Goal: Task Accomplishment & Management: Complete application form

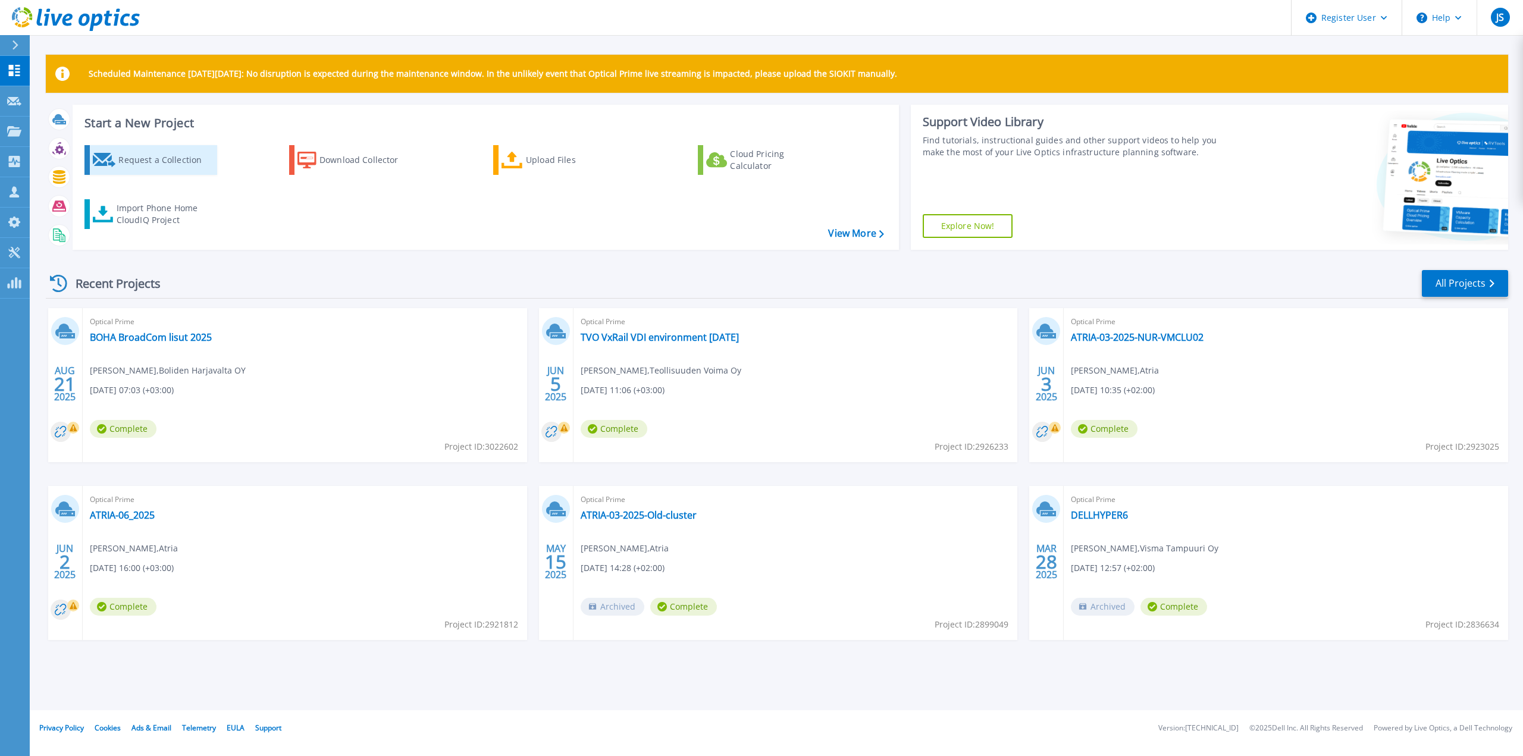
click at [157, 161] on div "Request a Collection" at bounding box center [165, 160] width 95 height 24
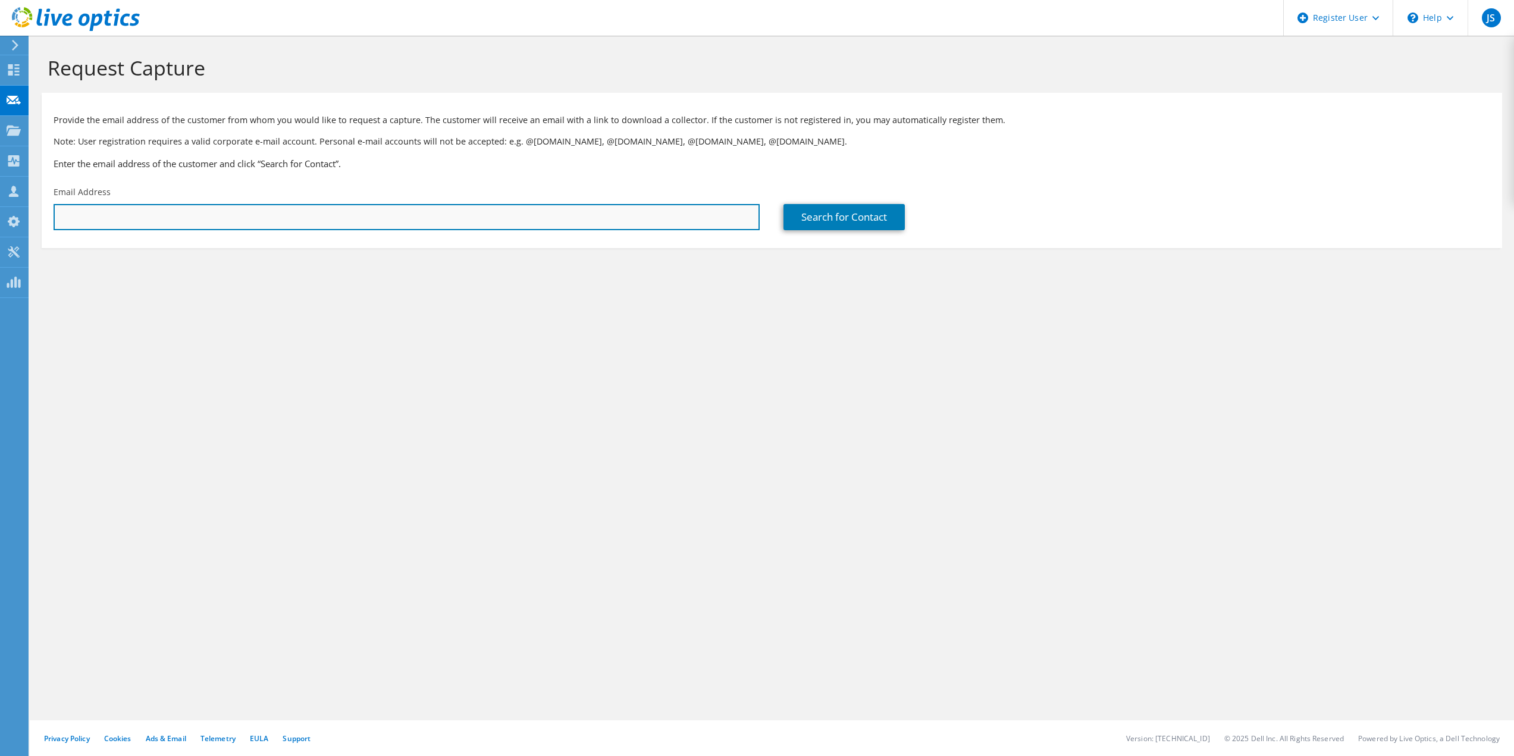
click at [518, 213] on input "text" at bounding box center [407, 217] width 706 height 26
type input "mikko.kanerva@wurth.fi"
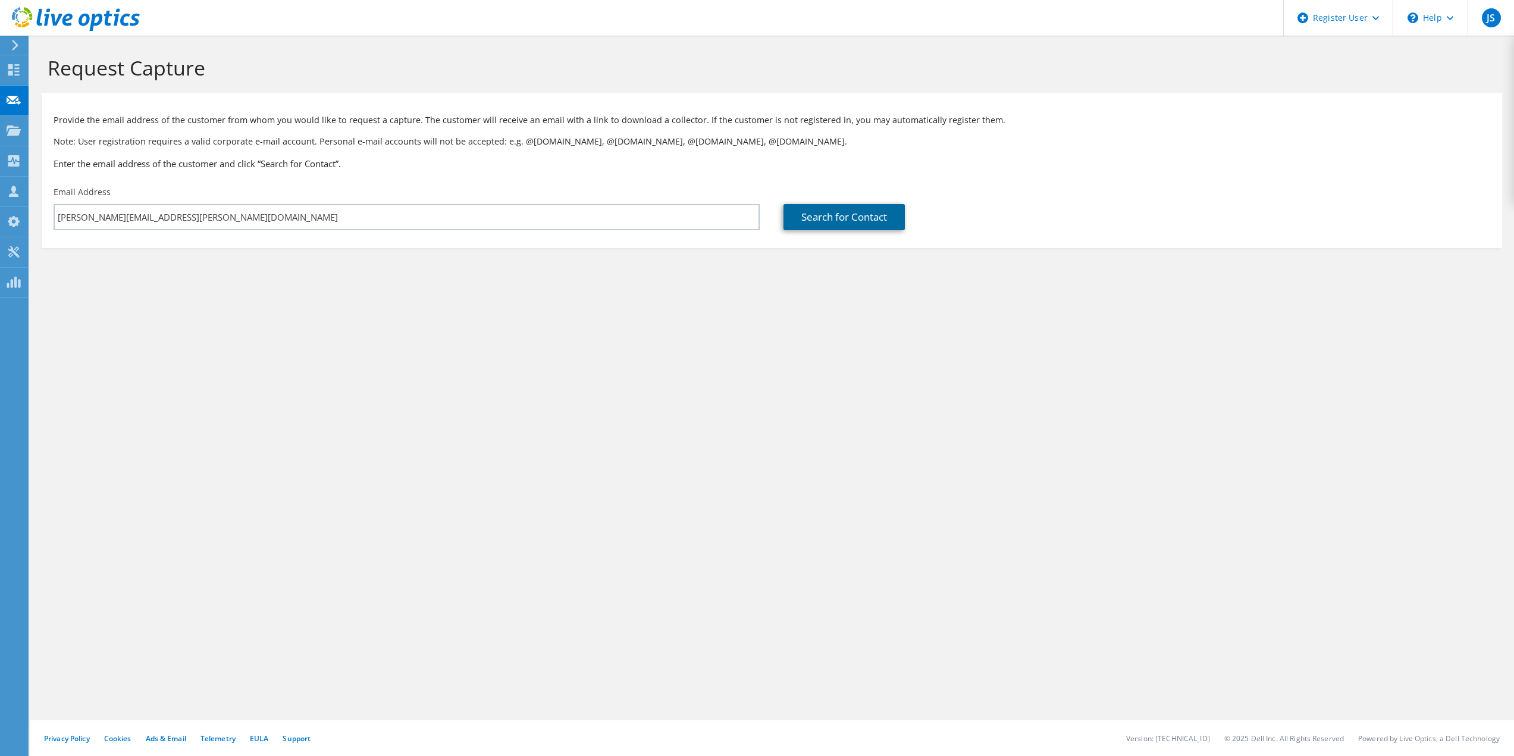
click at [827, 220] on link "Search for Contact" at bounding box center [844, 217] width 121 height 26
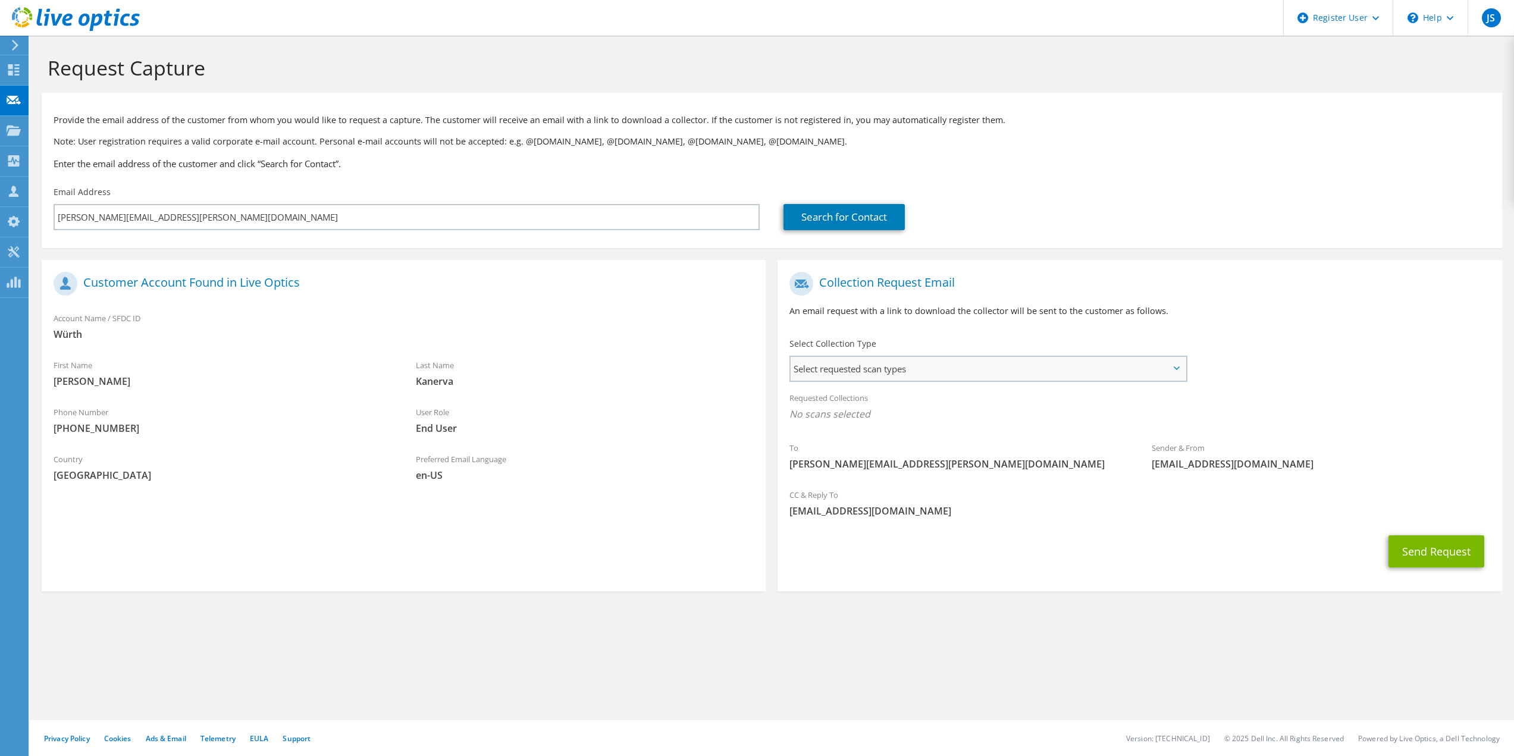
click at [973, 370] on span "Select requested scan types" at bounding box center [988, 369] width 395 height 24
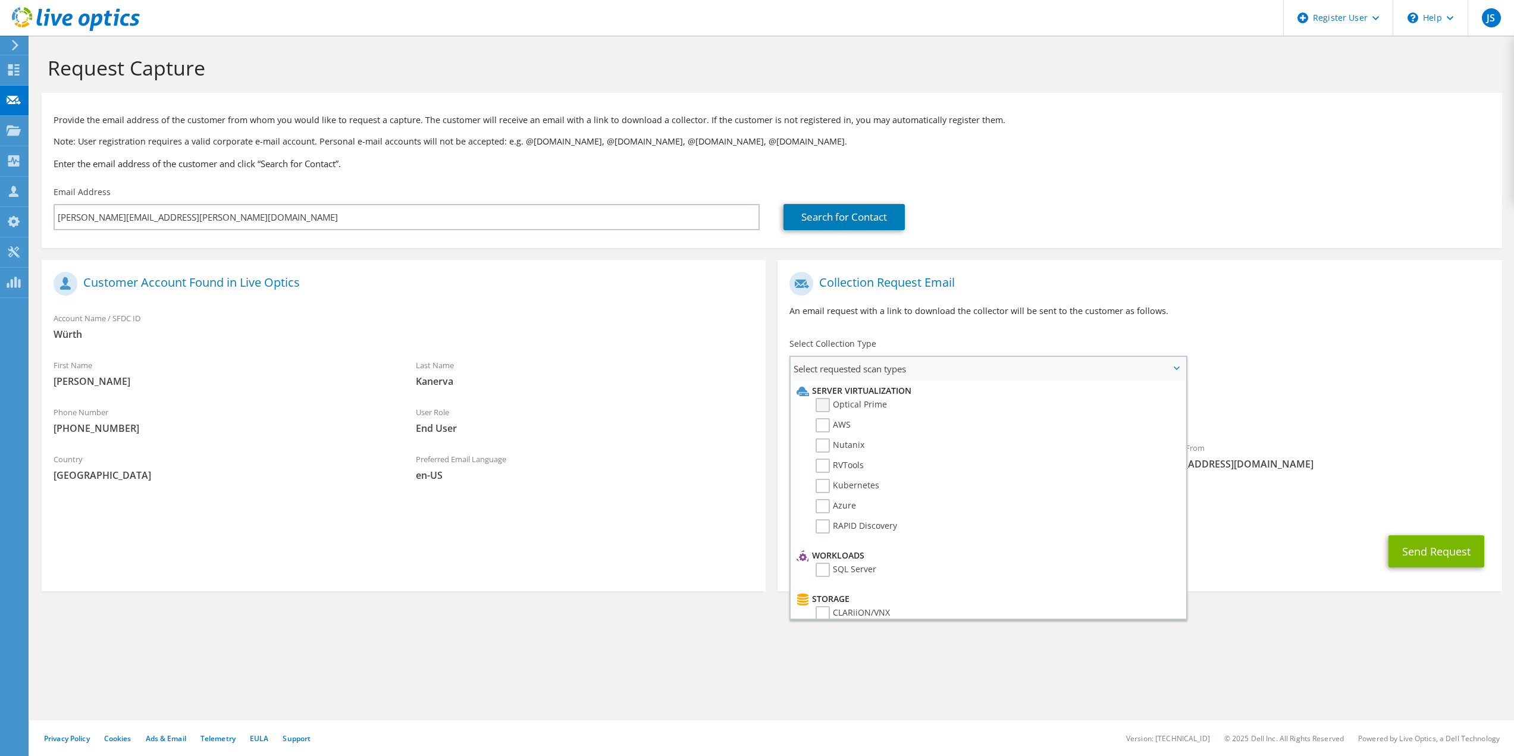
click at [817, 405] on label "Optical Prime" at bounding box center [851, 405] width 71 height 14
click at [0, 0] on input "Optical Prime" at bounding box center [0, 0] width 0 height 0
click at [1298, 338] on div "To mikko.kanerva@wurth.fi Sender & From liveoptics@liveoptics.com" at bounding box center [1140, 376] width 724 height 220
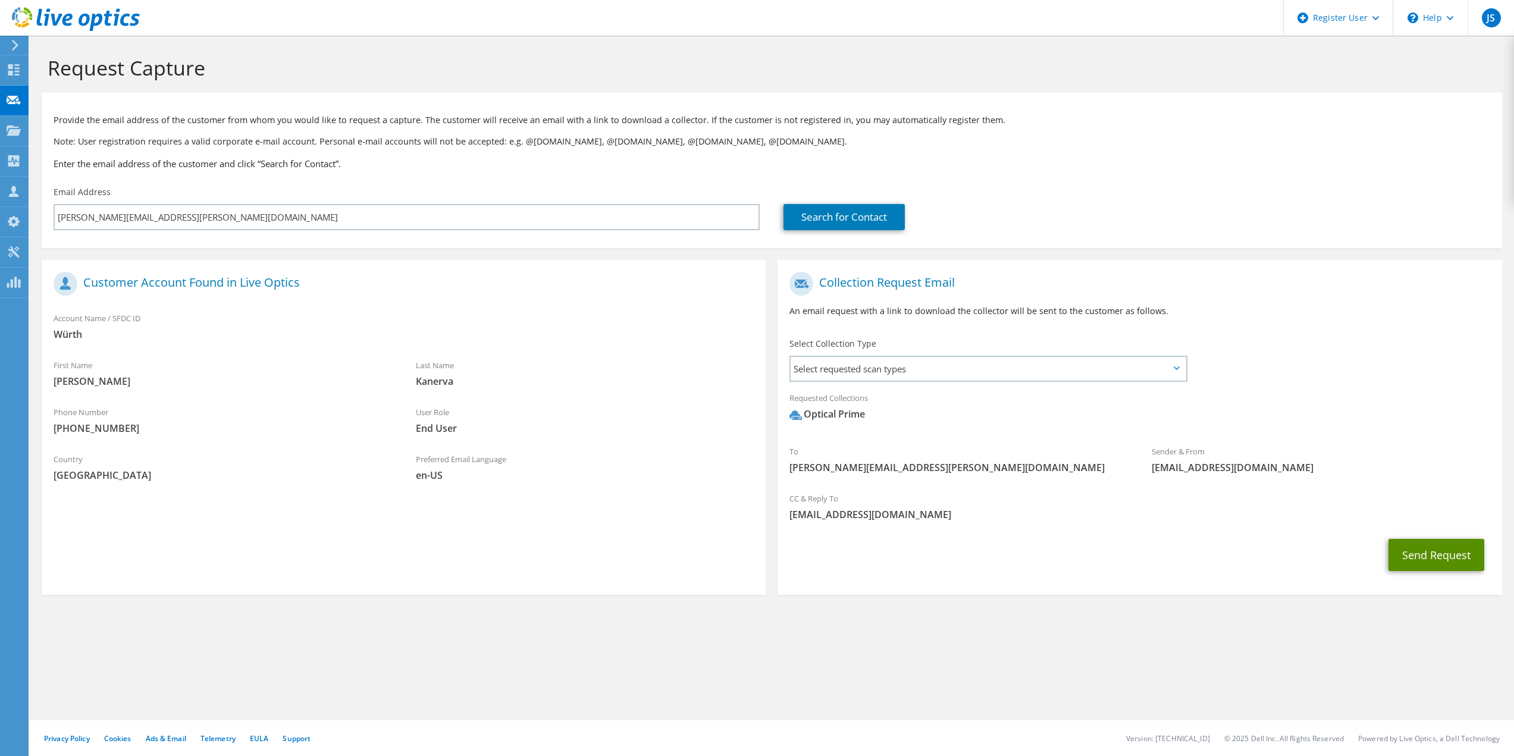
click at [1441, 549] on button "Send Request" at bounding box center [1437, 555] width 96 height 32
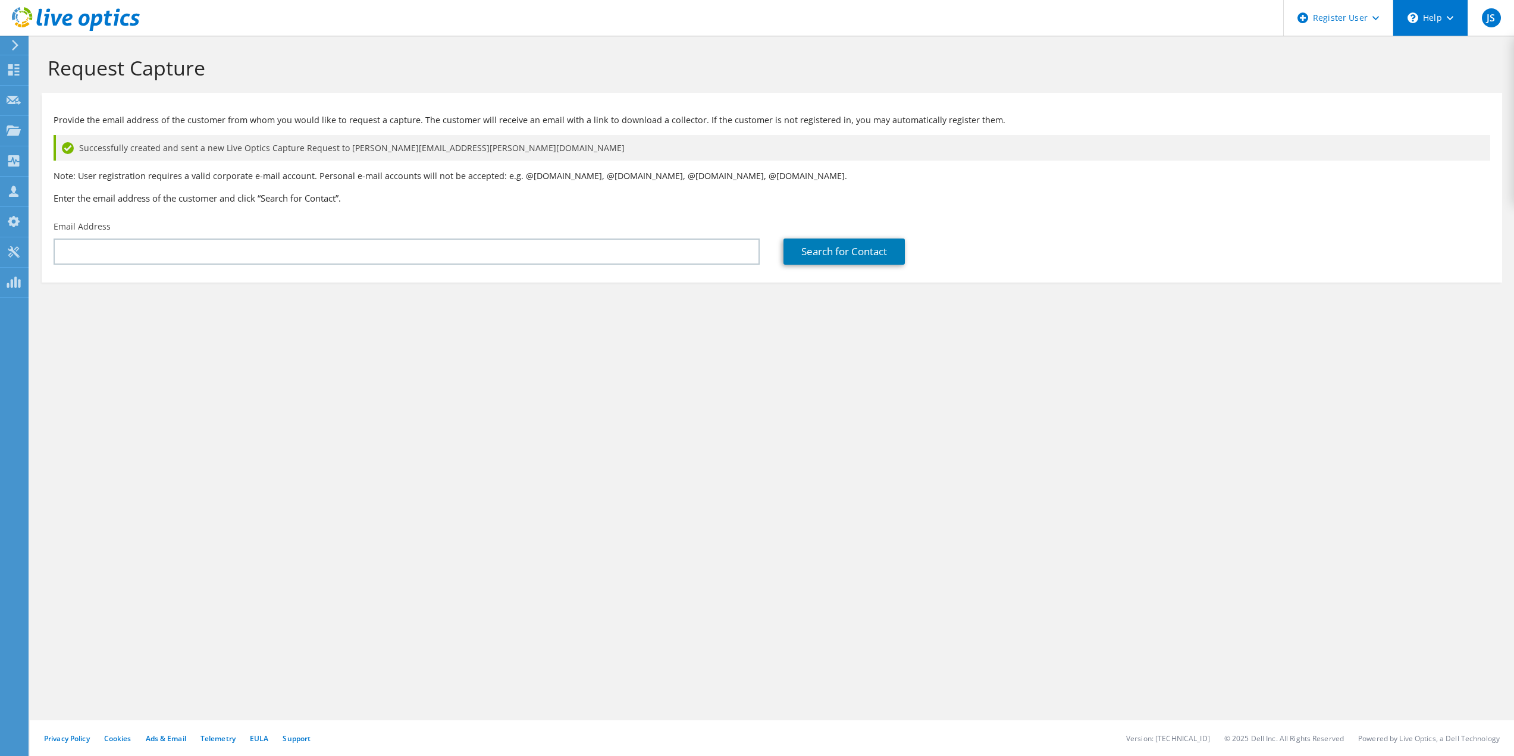
click at [1453, 17] on icon at bounding box center [1450, 18] width 7 height 4
click at [1451, 52] on link "Explore Helpful Articles" at bounding box center [1460, 50] width 133 height 29
click at [301, 737] on link "Support" at bounding box center [297, 739] width 28 height 10
click at [11, 65] on use at bounding box center [13, 69] width 11 height 11
